Goal: Use online tool/utility: Utilize a website feature to perform a specific function

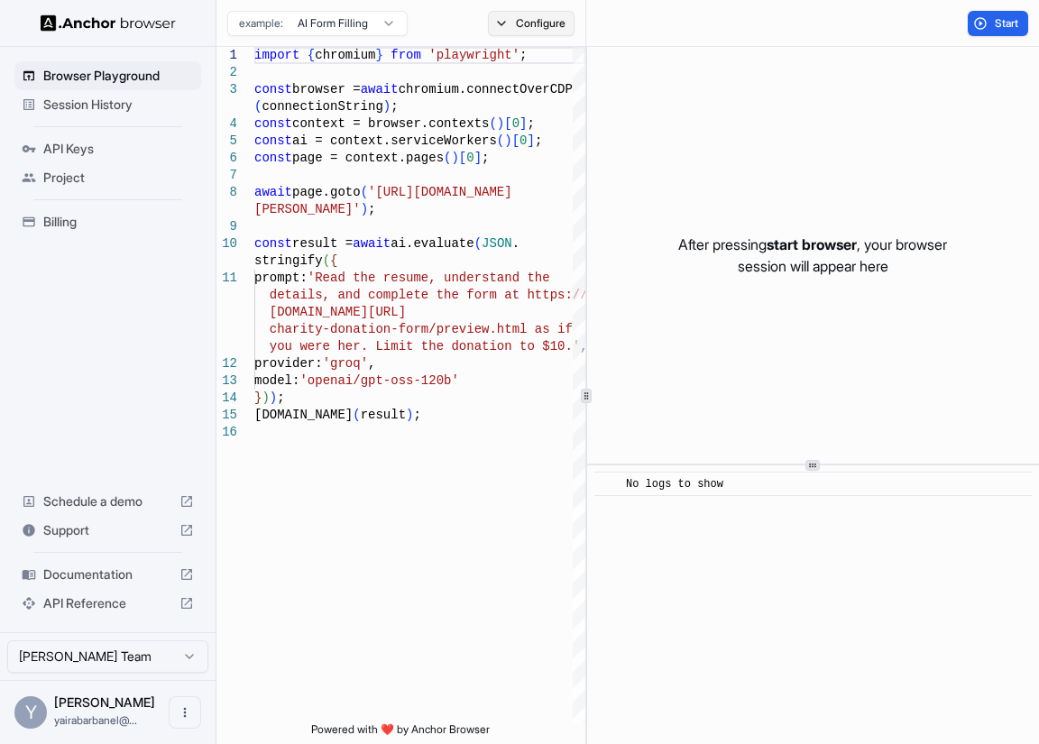
click at [545, 16] on button "Configure" at bounding box center [531, 23] width 87 height 25
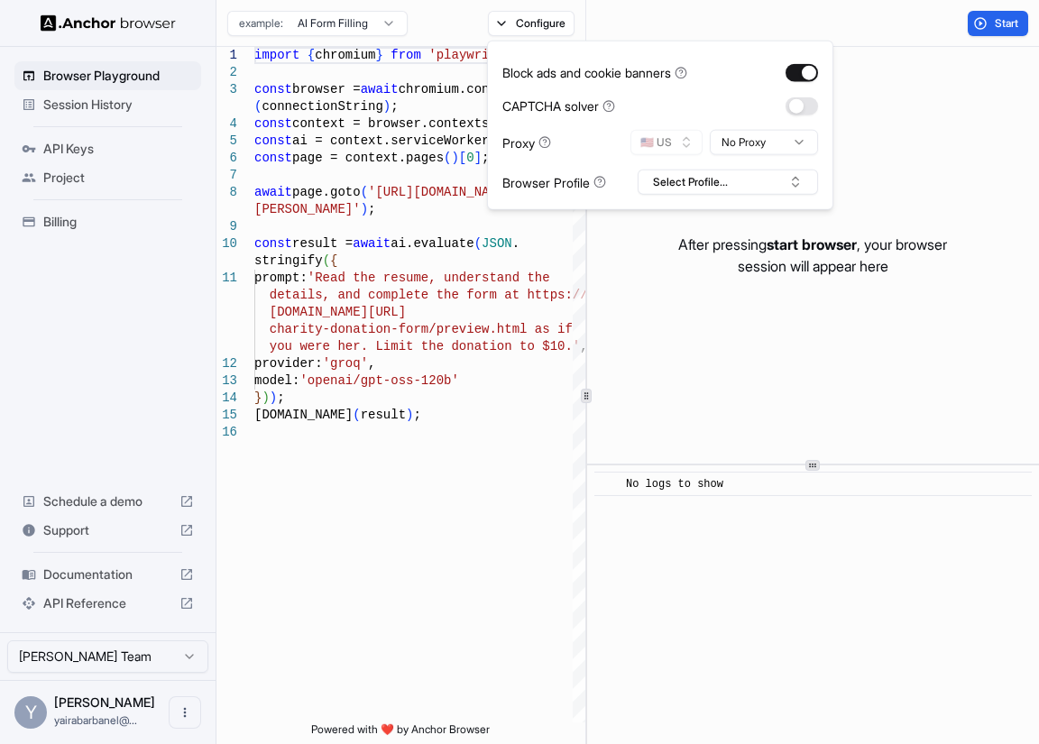
click at [761, 142] on html "Browser Playground Session History API Keys Project Billing Schedule a demo Sup…" at bounding box center [519, 372] width 1039 height 744
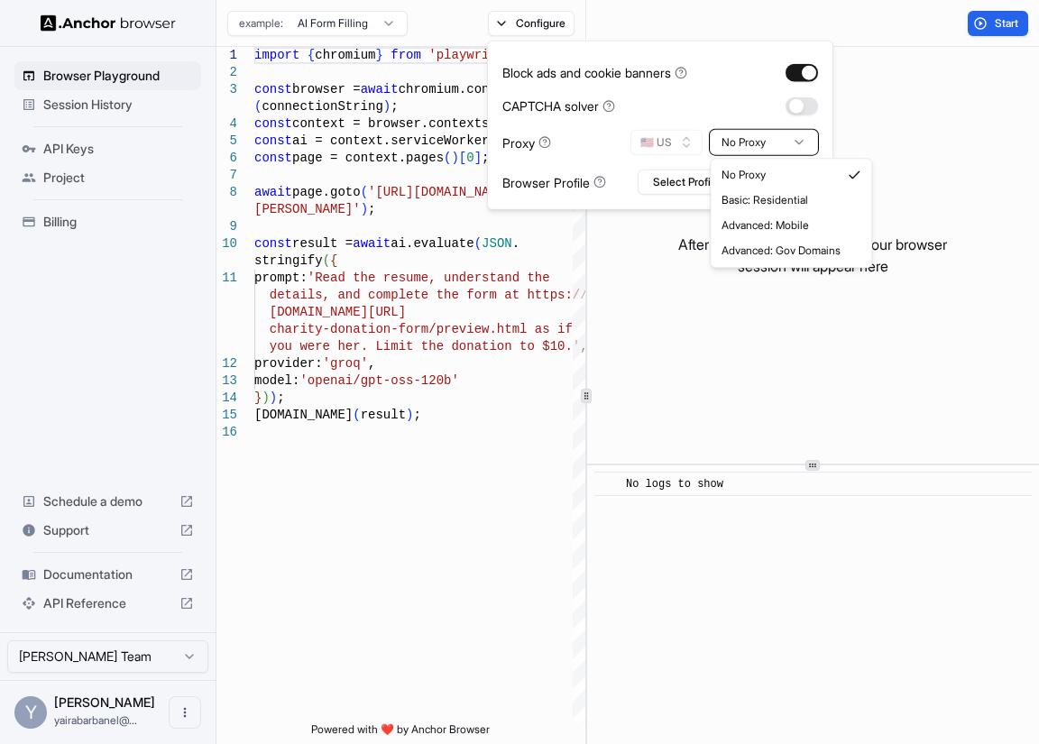
click at [664, 387] on html "Browser Playground Session History API Keys Project Billing Schedule a demo Sup…" at bounding box center [519, 372] width 1039 height 744
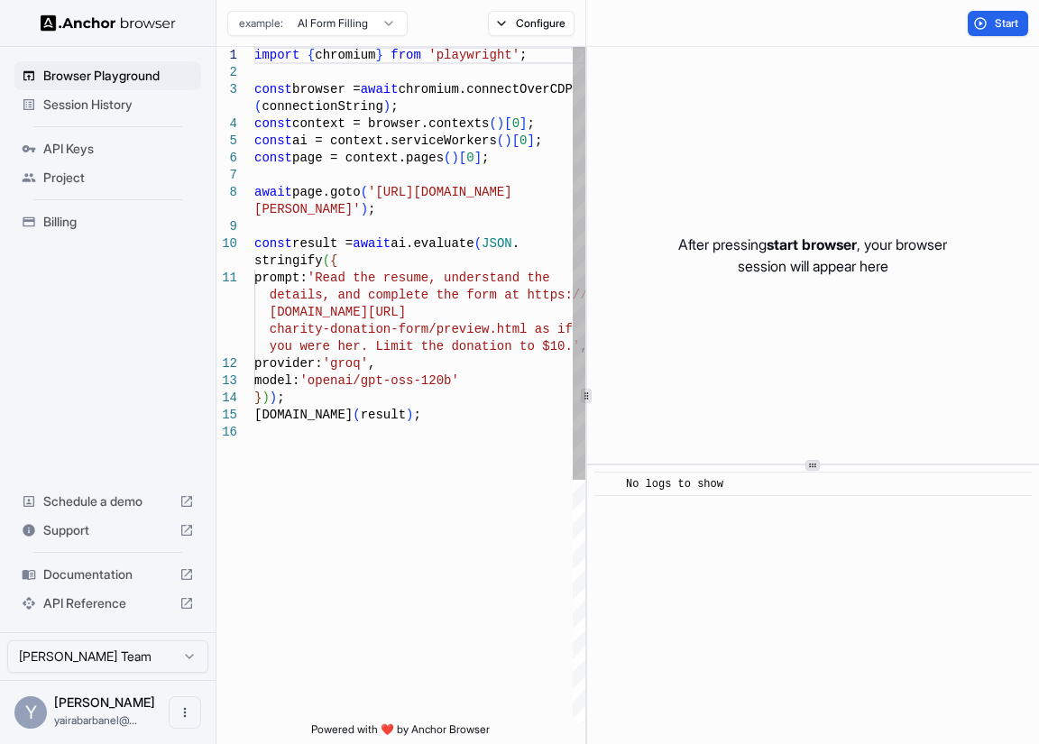
click at [435, 430] on div "model: 'openai/gpt-oss-120b' } ) ) ; console.info ( result ) ; charity-donation…" at bounding box center [419, 573] width 331 height 1052
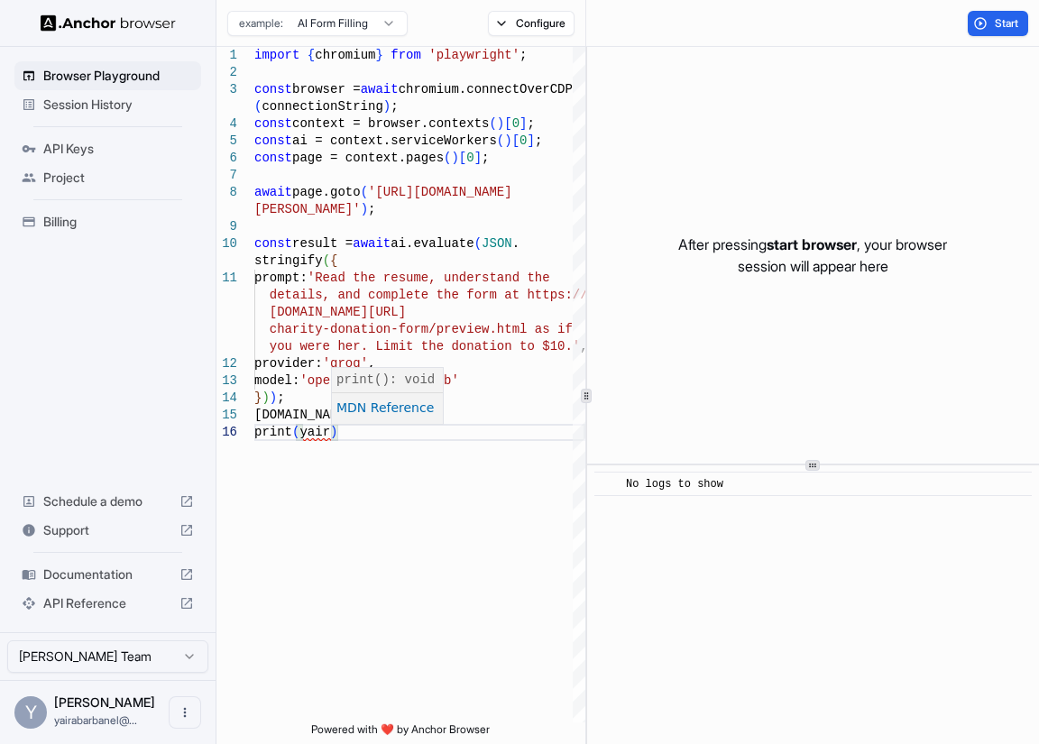
scroll to position [52, 0]
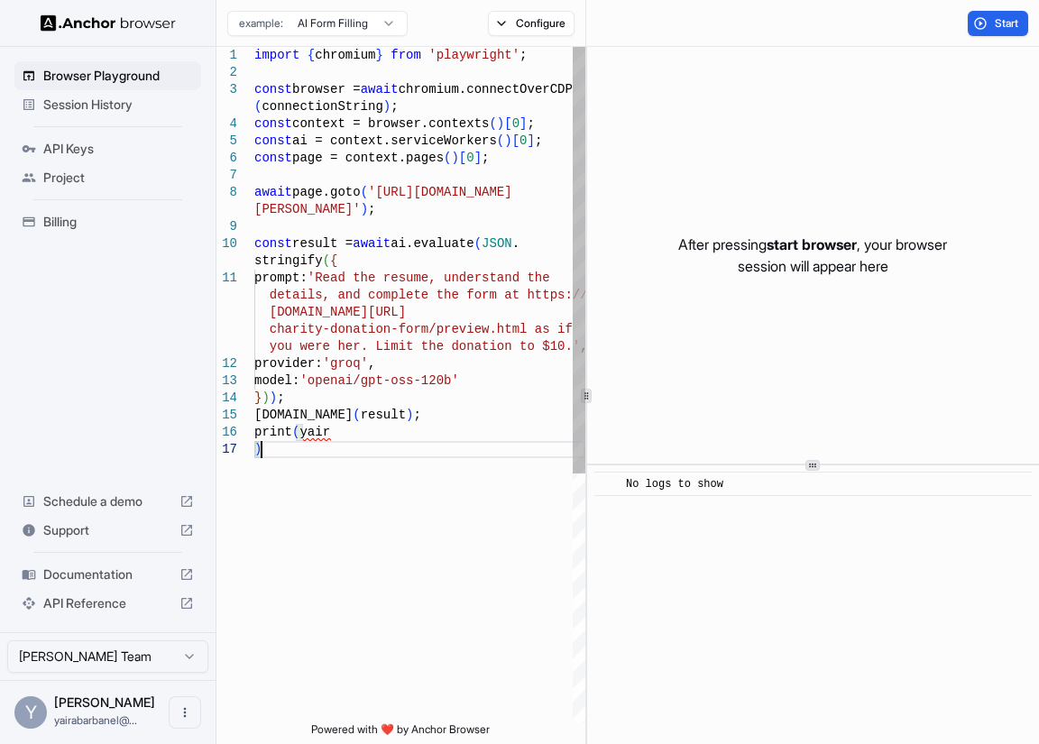
click at [339, 528] on div "print ( yair model: 'openai/gpt-oss-120b' } ) ) ; console.info ( result ) ; cha…" at bounding box center [419, 581] width 331 height 1069
click at [334, 426] on div "print ( yair model: 'openai/gpt-oss-120b' } ) ) ; console.info ( result ) ; cha…" at bounding box center [419, 581] width 331 height 1069
click at [387, 440] on div "print ( yair model: 'openai/gpt-oss-120b' } ) ) ; console.info ( result ) ; cha…" at bounding box center [419, 581] width 331 height 1069
click at [283, 451] on div "print ( yair model: 'openai/gpt-oss-120b' } ) ) ; console.info ( result ) ; cha…" at bounding box center [419, 581] width 331 height 1069
click at [348, 445] on div "print ( yair model: 'openai/gpt-oss-120b' } ) ) ; console.info ( result ) ; cha…" at bounding box center [419, 581] width 331 height 1069
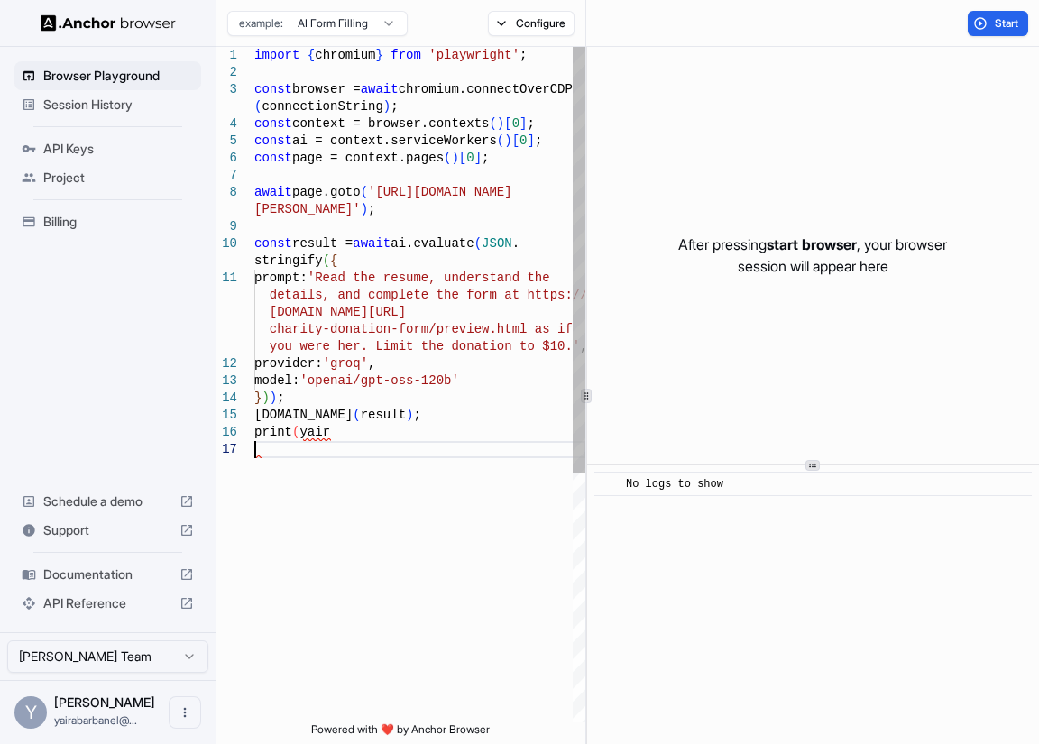
click at [348, 442] on div "print ( yair model: 'openai/gpt-oss-120b' } ) ) ; console.info ( result ) ; cha…" at bounding box center [419, 581] width 331 height 1069
click at [347, 431] on div "print ( yair model: 'openai/gpt-oss-120b' } ) ) ; console.info ( result ) ; cha…" at bounding box center [419, 581] width 331 height 1069
click at [346, 576] on div "print ( yair ) model: 'openai/gpt-oss-120b' } ) ) ; console.info ( result ) ; c…" at bounding box center [419, 581] width 331 height 1069
click at [302, 431] on div "print ( yair ) model: 'openai/gpt-oss-120b' } ) ) ; console.info ( result ) ; c…" at bounding box center [419, 581] width 331 height 1069
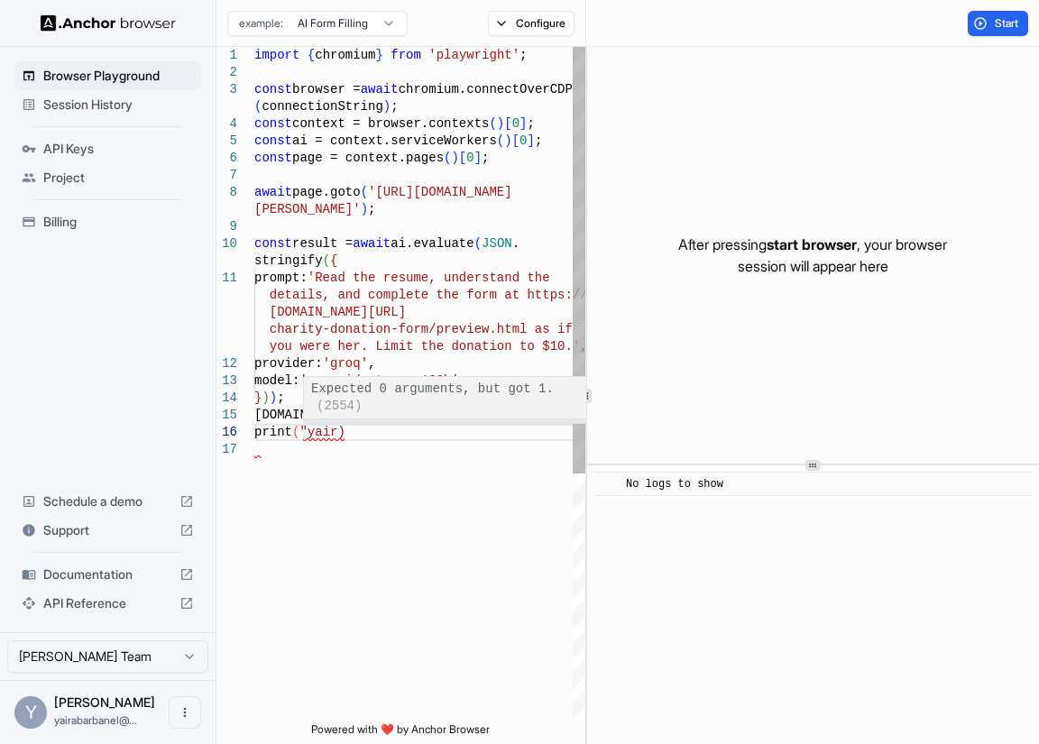
click at [338, 434] on div "print ( "yair) model: 'openai/gpt-oss-120b' } ) ) ; console.info ( result ) ; c…" at bounding box center [419, 581] width 331 height 1069
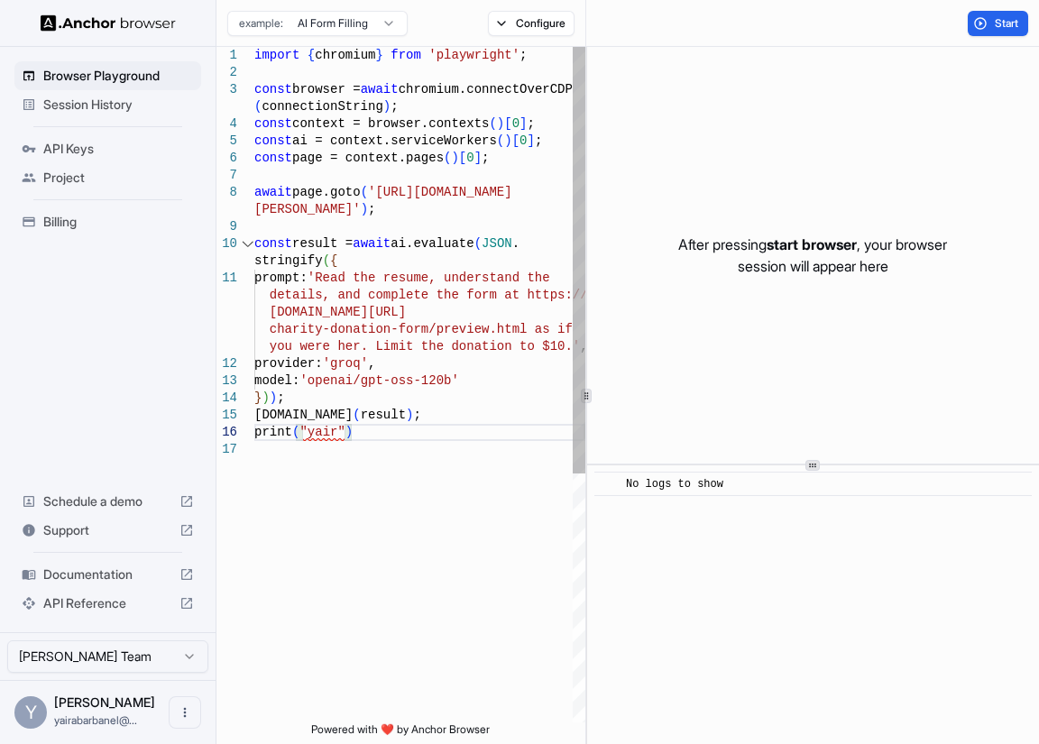
click at [240, 536] on div "16 13 14 15 12 10 11 8 9 6 7 4 5 1 2 3 17" at bounding box center [235, 581] width 38 height 1069
click at [370, 439] on div "print ( "yair" ) model: 'openai/gpt-oss-120b' } ) ) ; console.info ( result ) ;…" at bounding box center [419, 581] width 331 height 1069
click at [372, 432] on div "print ( "yair" ) model: 'openai/gpt-oss-120b' } ) ) ; console.info ( result ) ;…" at bounding box center [419, 581] width 331 height 1069
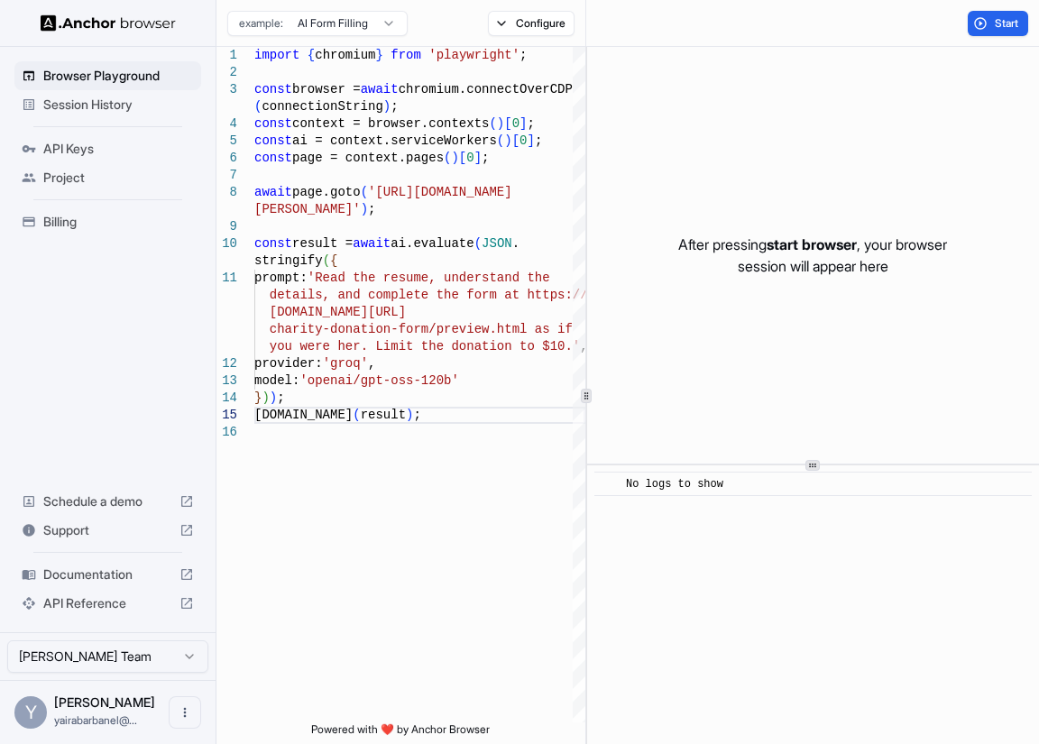
click at [736, 487] on div "No logs to show" at bounding box center [819, 484] width 386 height 18
click at [787, 381] on div "After pressing start browser , your browser session will appear here" at bounding box center [813, 255] width 452 height 417
click at [968, 30] on button "Start" at bounding box center [997, 23] width 60 height 25
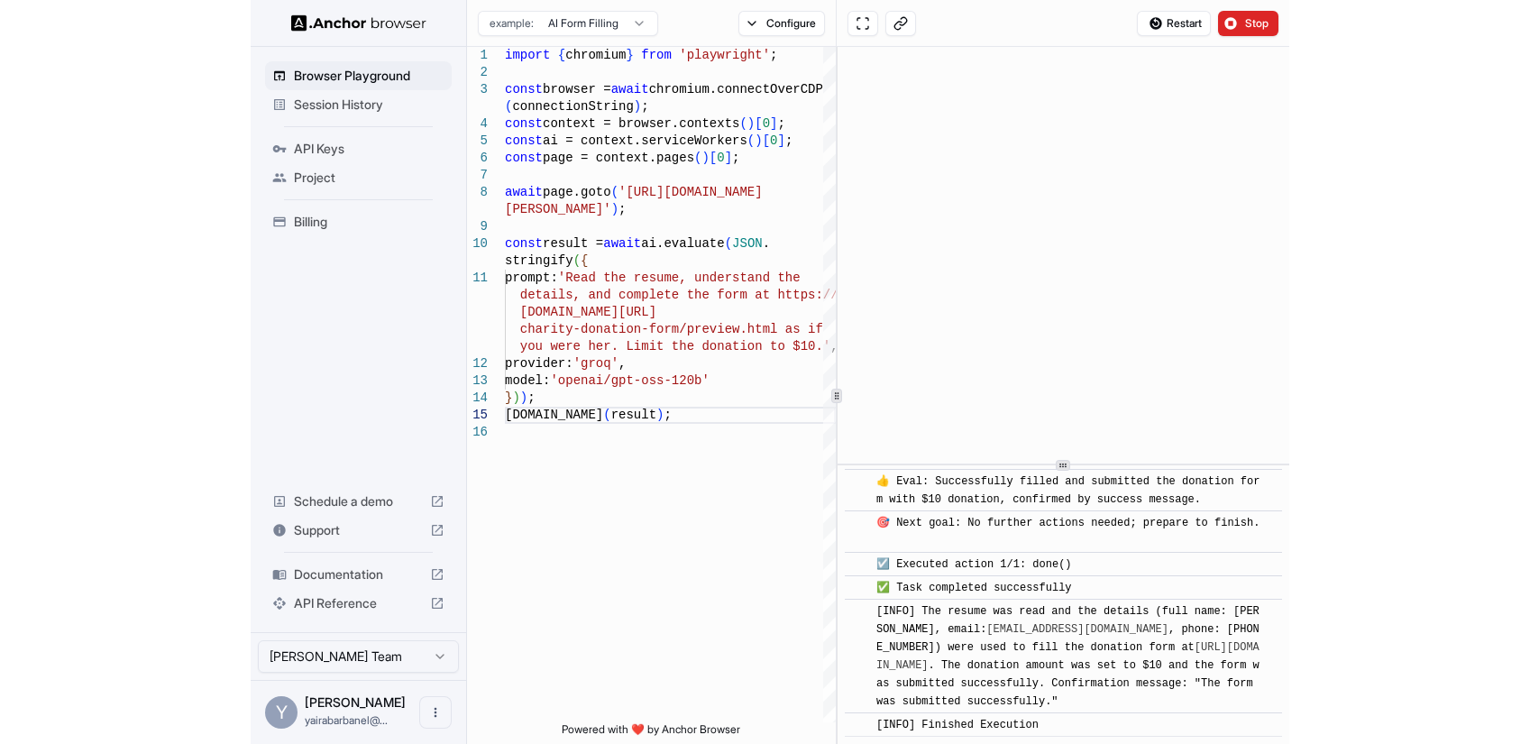
scroll to position [1376, 0]
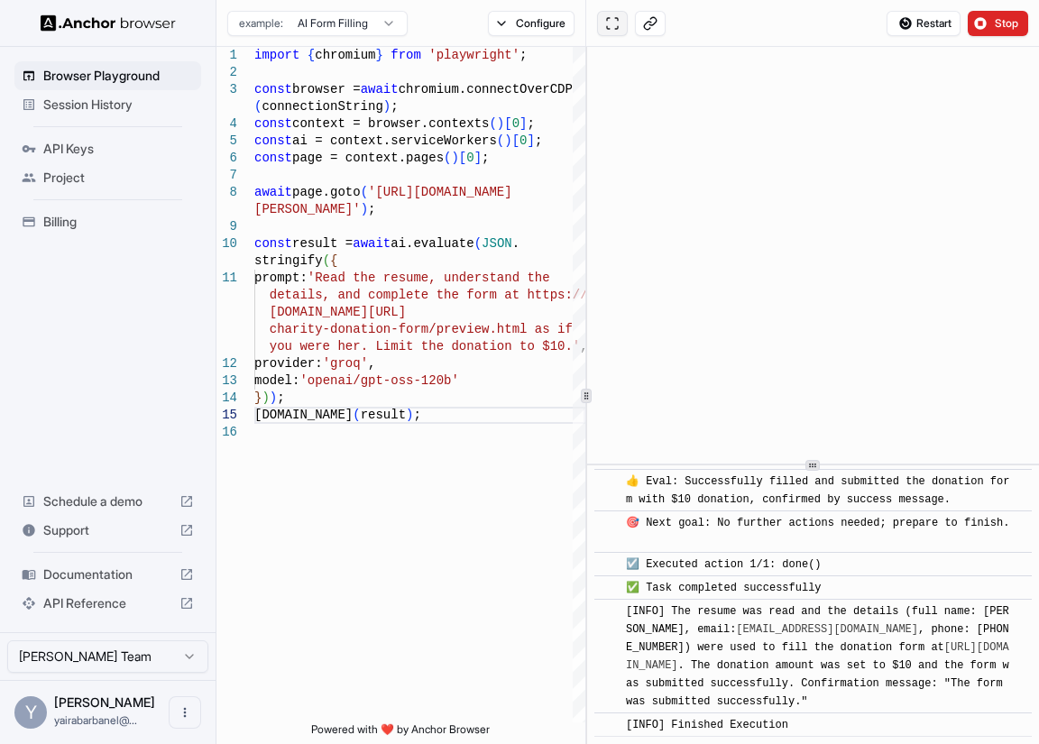
click at [602, 13] on button at bounding box center [612, 23] width 31 height 25
type textarea "**********"
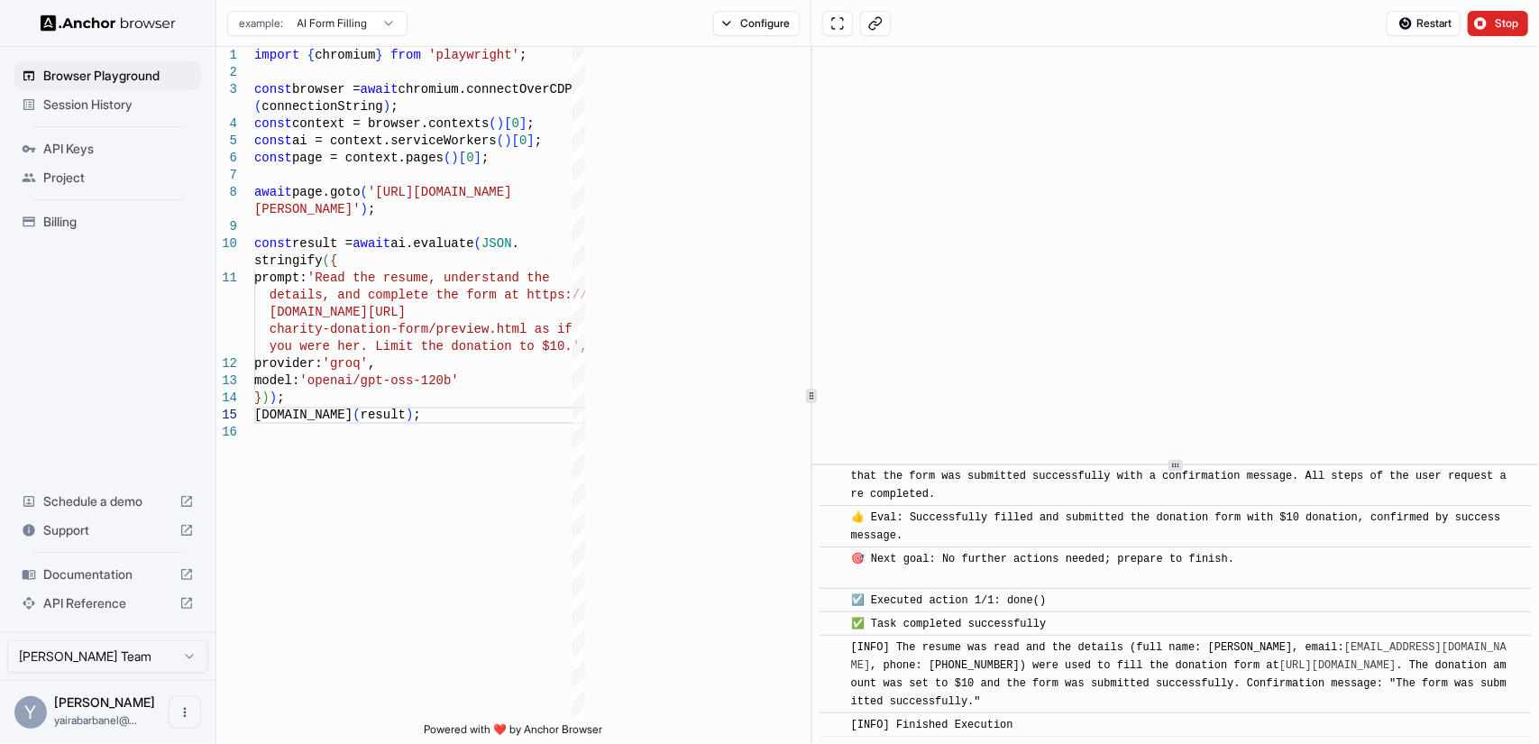
scroll to position [979, 0]
